Goal: Navigation & Orientation: Find specific page/section

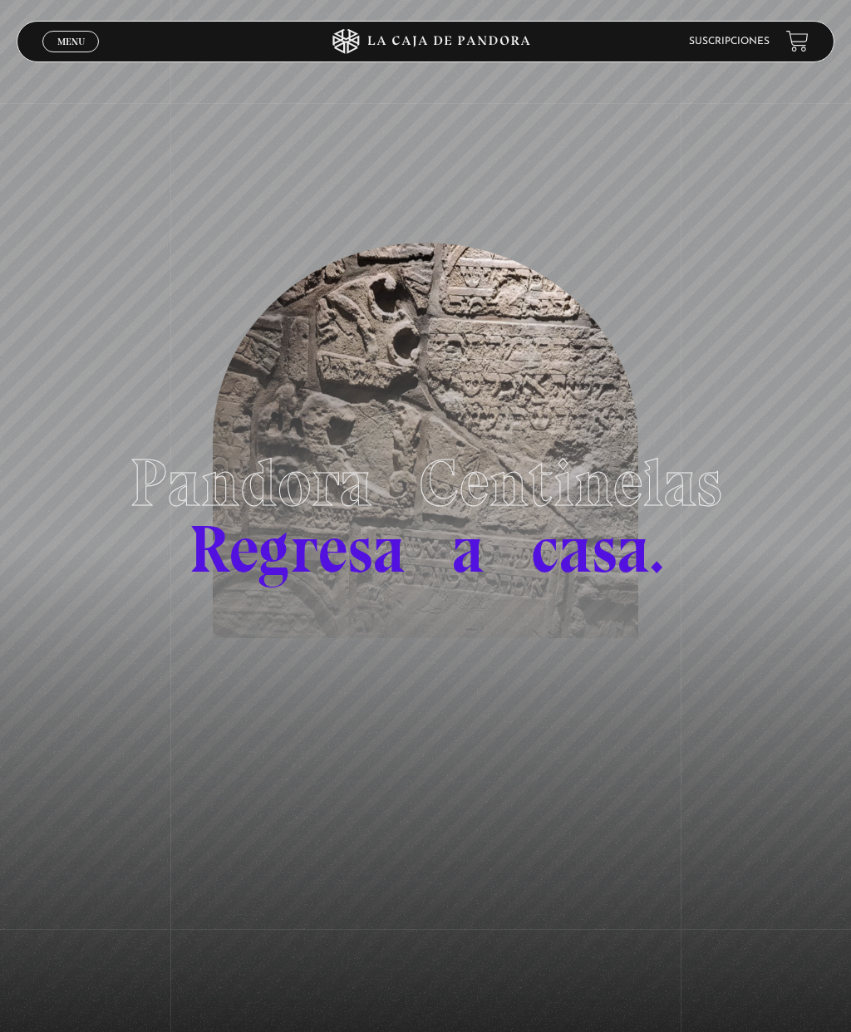
click at [77, 47] on span "Menu" at bounding box center [70, 42] width 27 height 10
click at [746, 40] on link "Inicie sesión" at bounding box center [732, 42] width 73 height 10
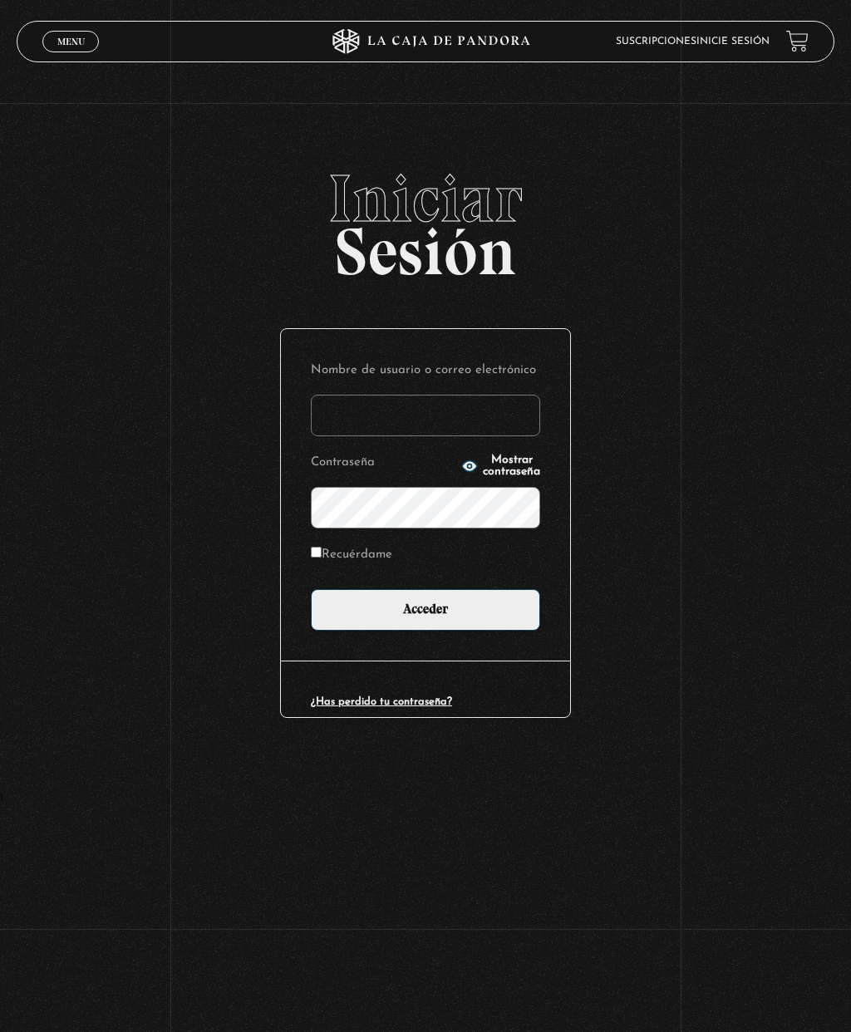
type input "Alexa Mejia"
click at [322, 558] on input "Recuérdame" at bounding box center [316, 552] width 11 height 11
checkbox input "true"
click at [420, 631] on input "Acceder" at bounding box center [425, 610] width 229 height 42
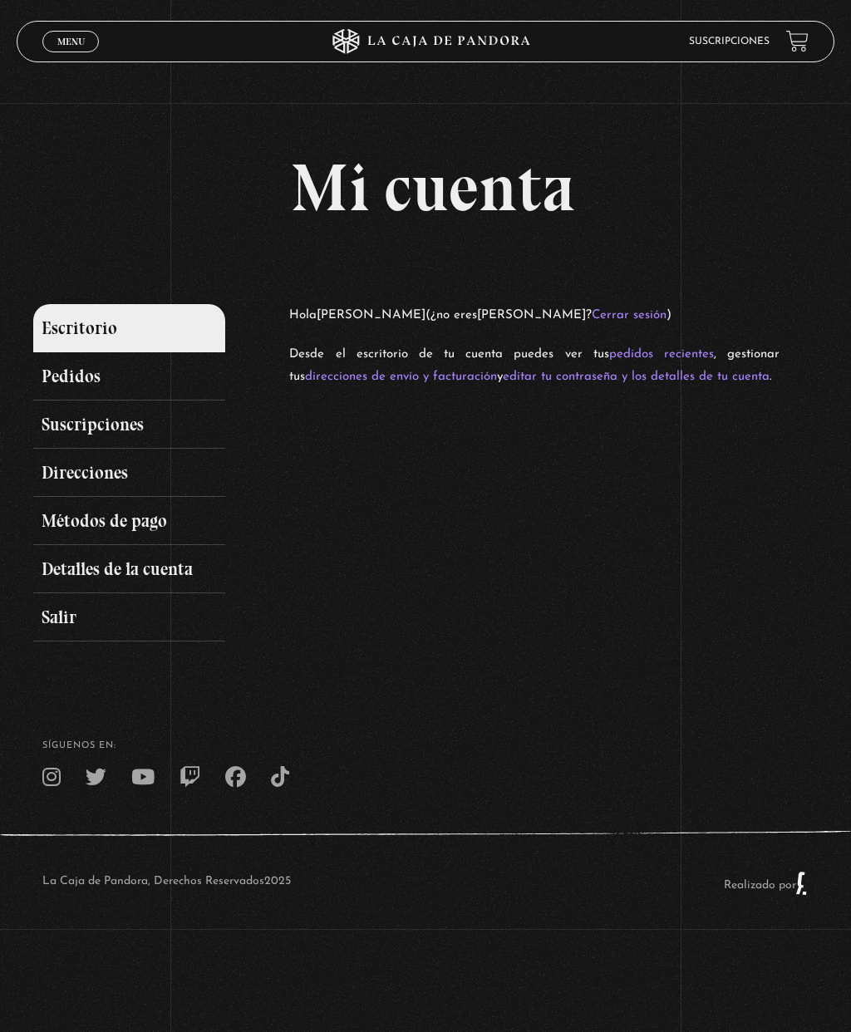
click at [70, 52] on span "Cerrar" at bounding box center [71, 57] width 39 height 12
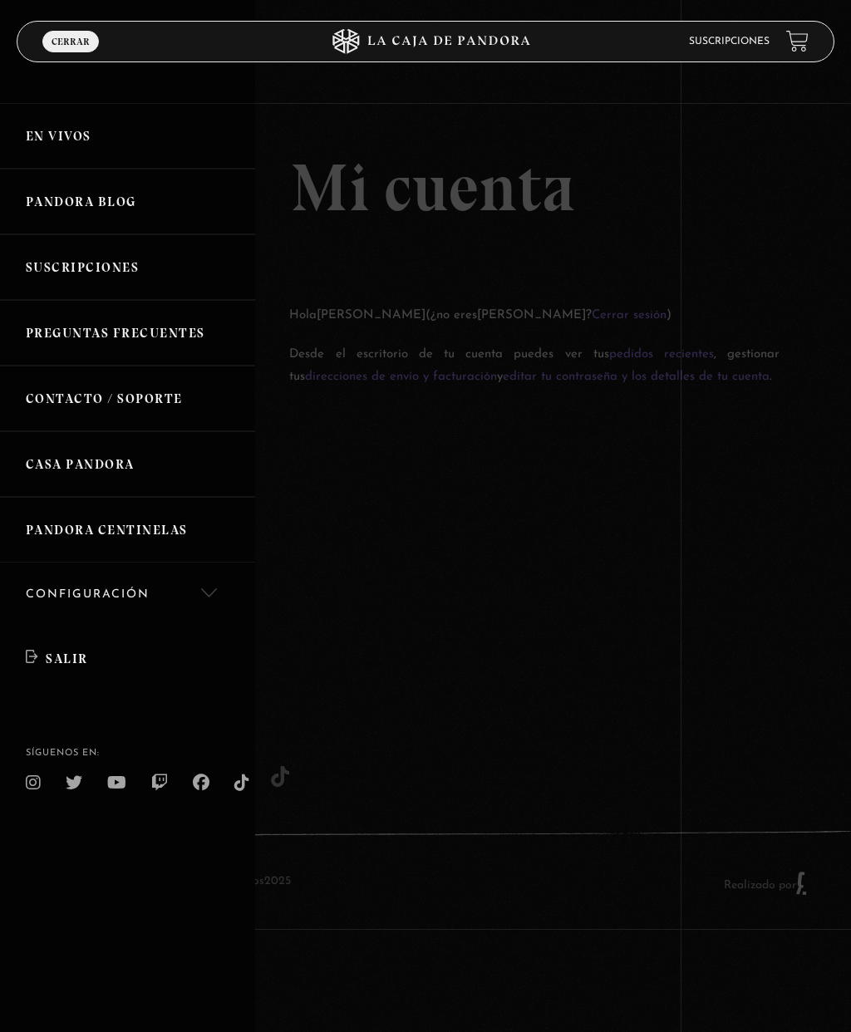
click at [223, 596] on link "Configuración" at bounding box center [127, 595] width 255 height 64
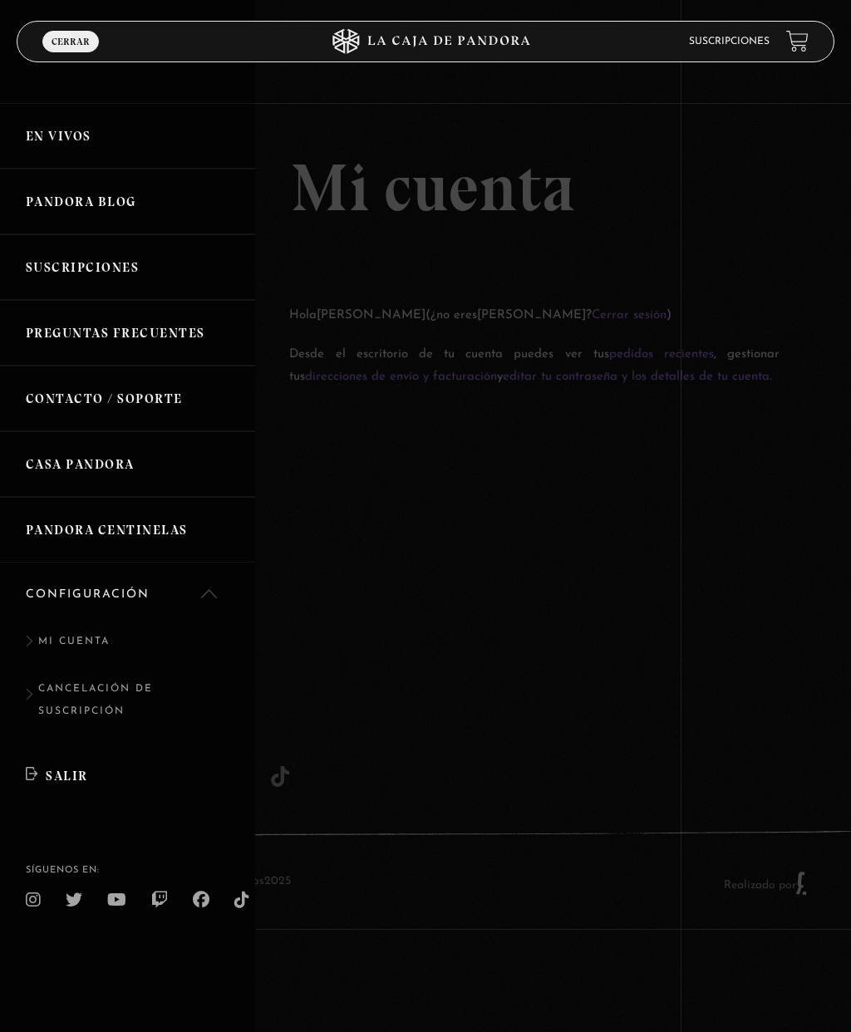
click at [224, 584] on link "Configuración" at bounding box center [127, 595] width 255 height 64
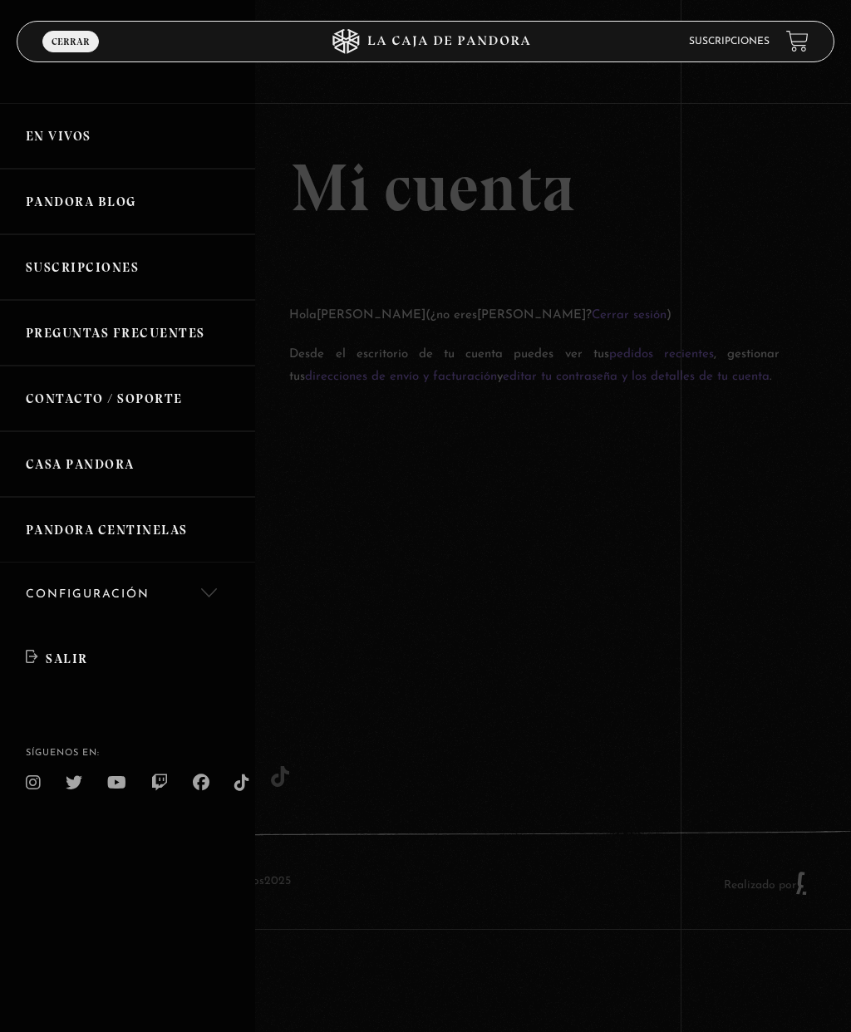
click at [164, 539] on link "Pandora Centinelas" at bounding box center [127, 530] width 255 height 66
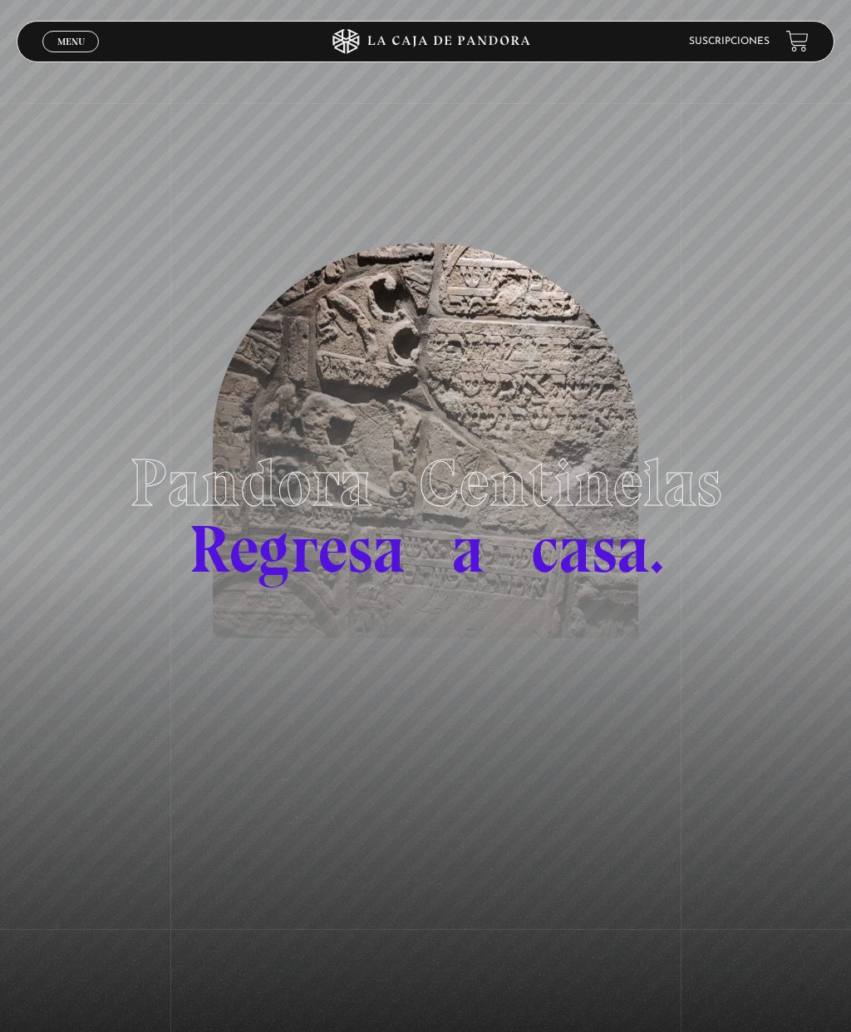
click at [88, 47] on link "Menu Cerrar" at bounding box center [70, 42] width 57 height 22
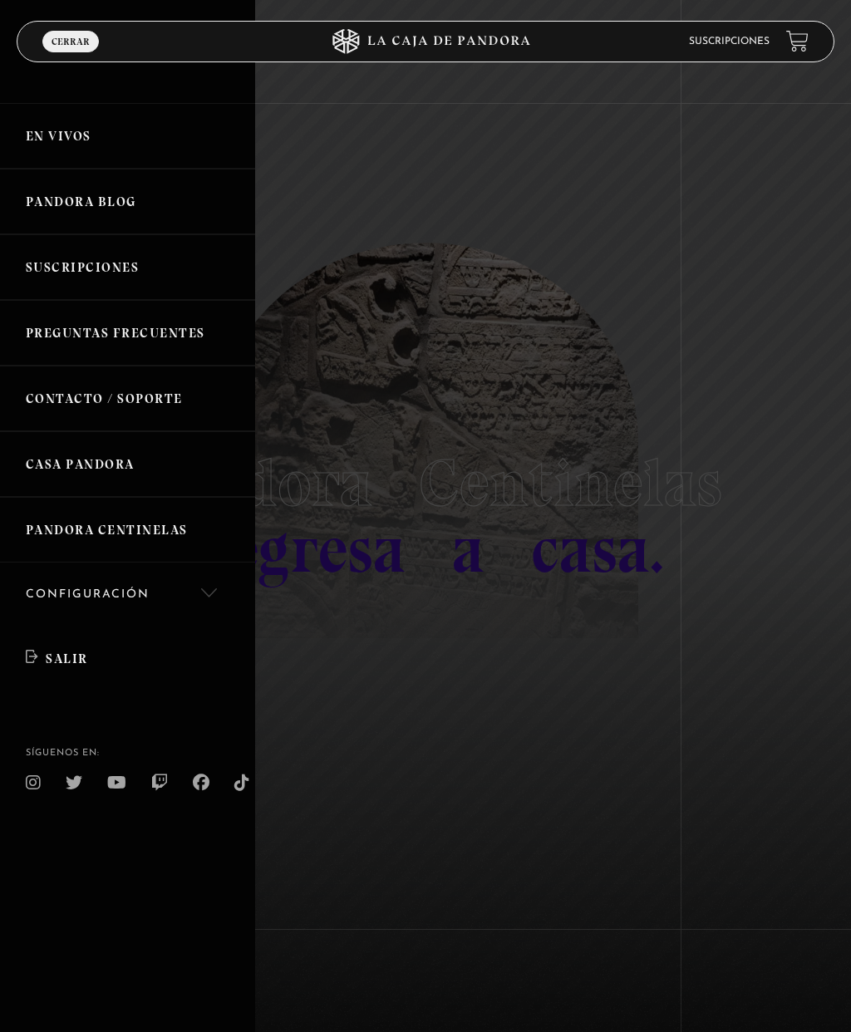
click at [44, 523] on link "Pandora Centinelas" at bounding box center [127, 530] width 255 height 66
